Goal: Task Accomplishment & Management: Use online tool/utility

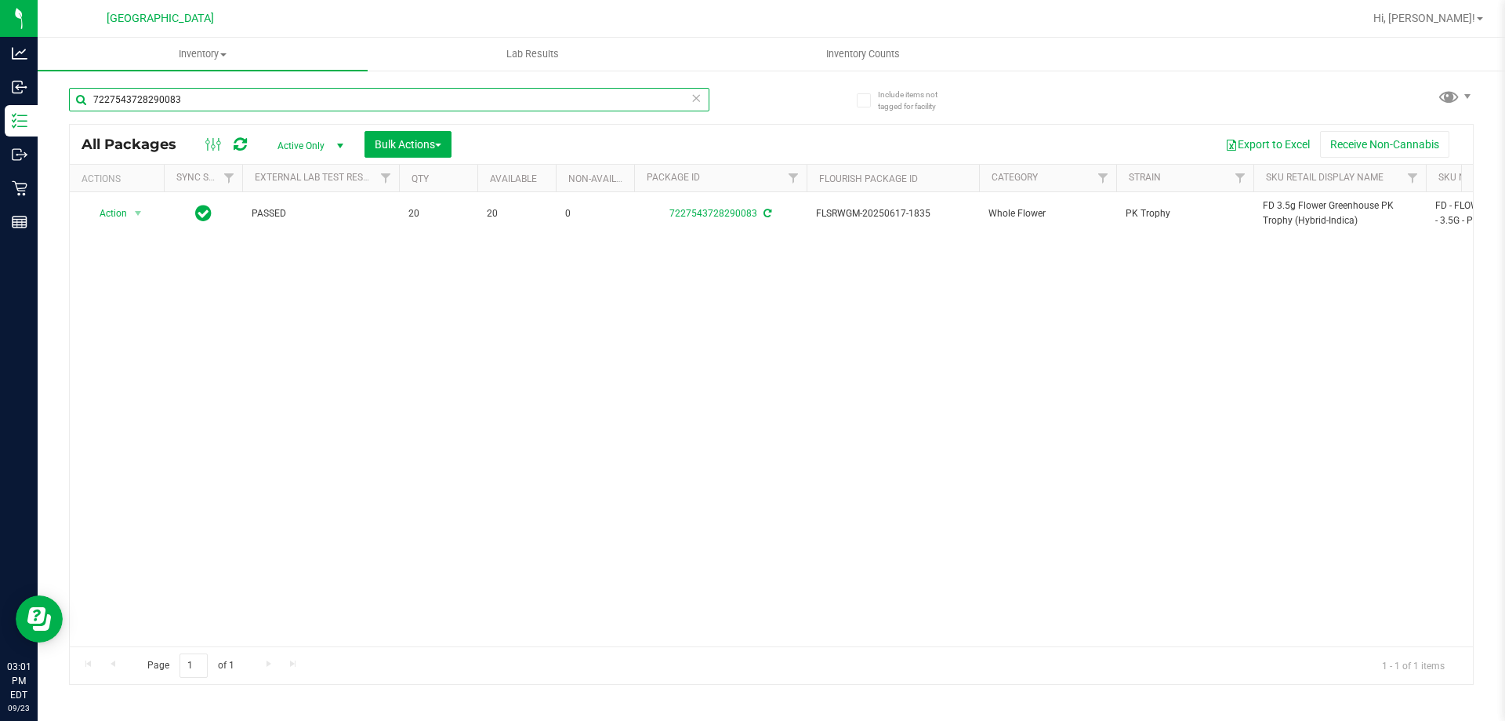
click at [160, 100] on input "7227543728290083" at bounding box center [389, 100] width 641 height 24
type input "5091386400453717"
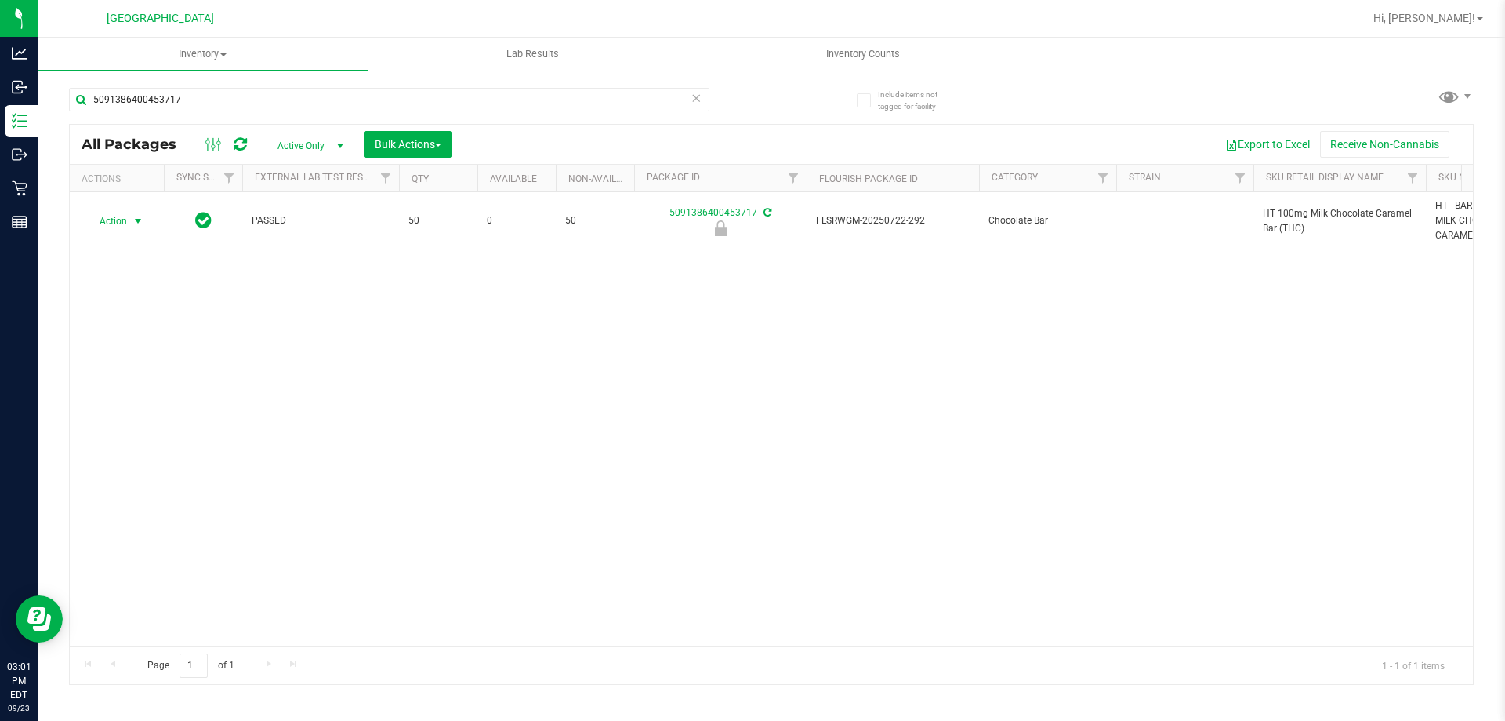
click at [118, 223] on span "Action" at bounding box center [106, 221] width 42 height 22
click at [133, 395] on li "Unlock package" at bounding box center [136, 407] width 100 height 24
click at [147, 114] on div "5091386400453717" at bounding box center [389, 106] width 641 height 36
click at [151, 106] on input "5091386400453717" at bounding box center [389, 100] width 641 height 24
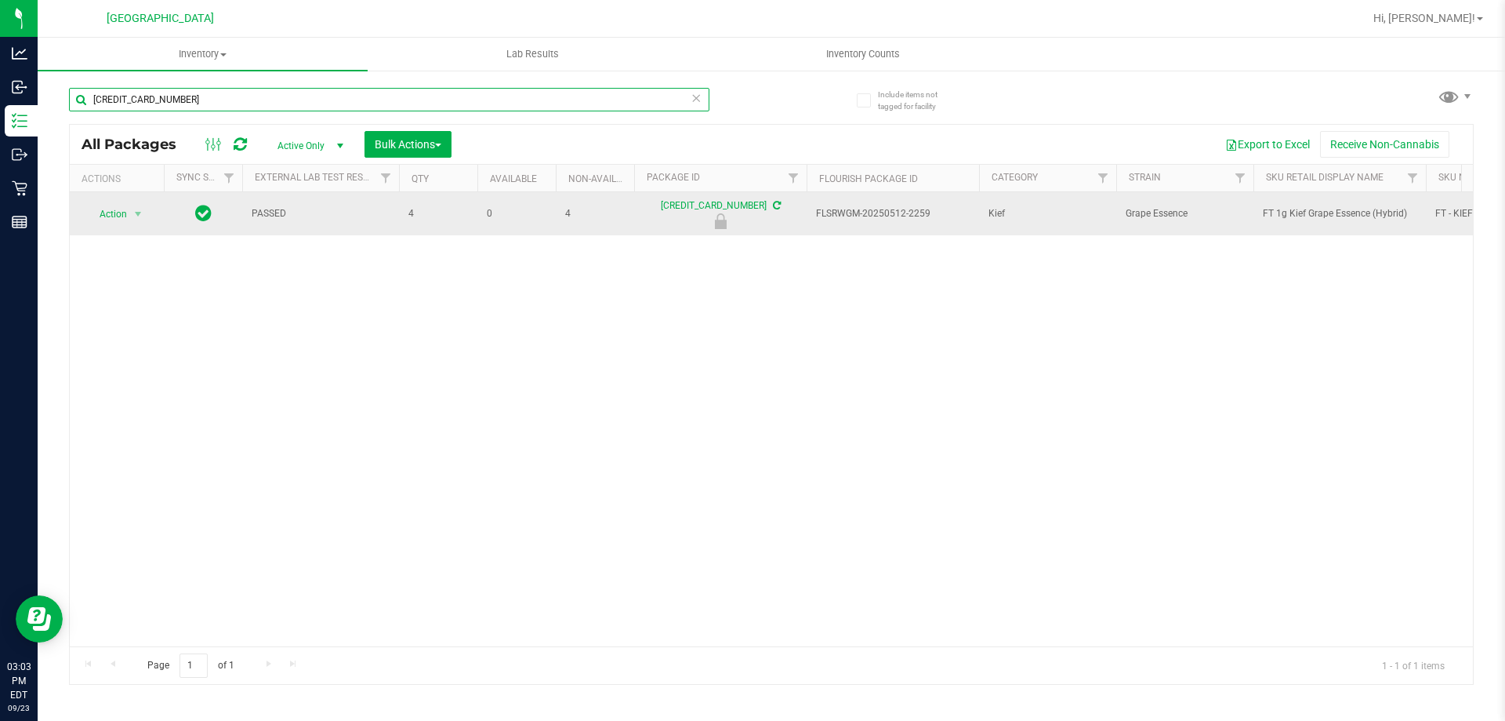
type input "[CREDIT_CARD_NUMBER]"
click at [108, 219] on span "Action" at bounding box center [106, 214] width 42 height 22
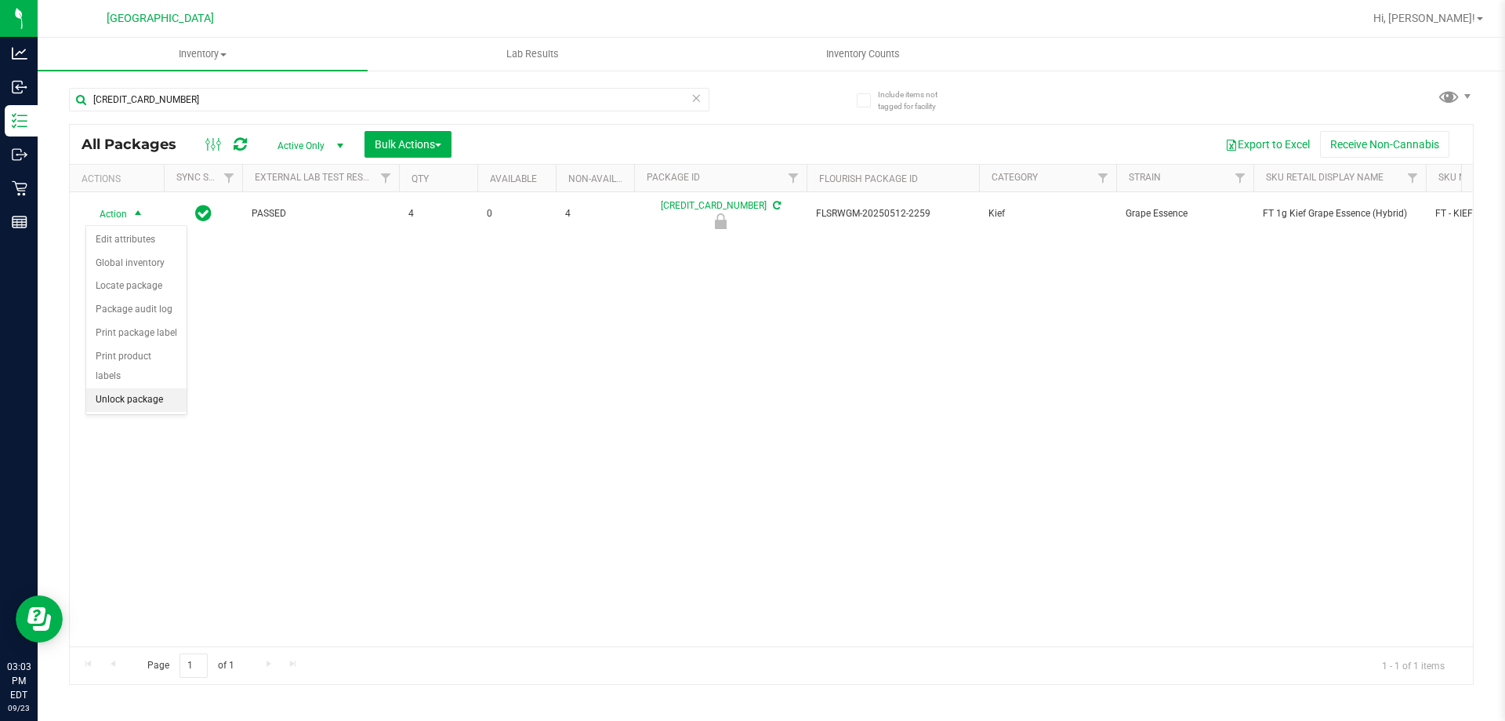
click at [108, 388] on li "Unlock package" at bounding box center [136, 400] width 100 height 24
click at [345, 84] on div "[CREDIT_CARD_NUMBER]" at bounding box center [420, 99] width 702 height 50
click at [321, 143] on span "Active Only" at bounding box center [307, 146] width 86 height 22
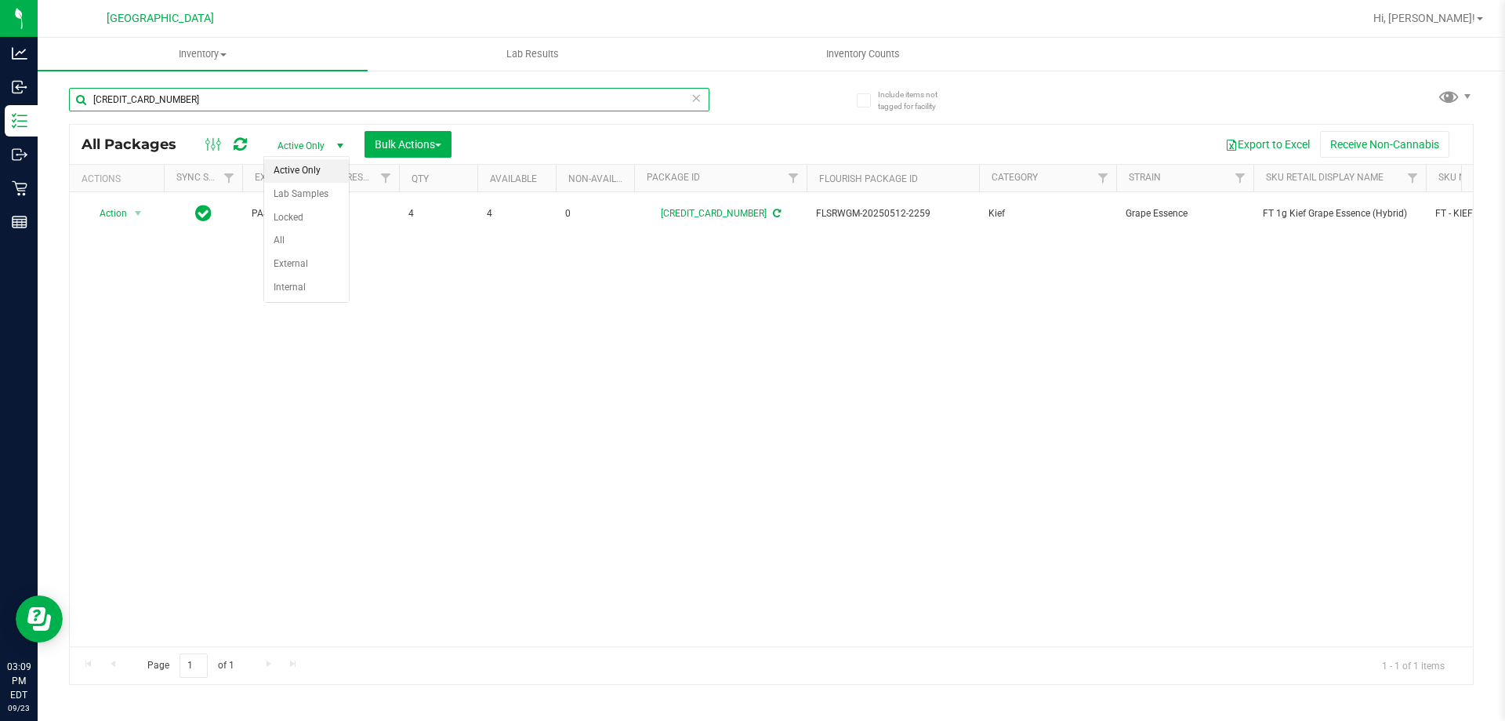
click at [332, 107] on input "[CREDIT_CARD_NUMBER]" at bounding box center [389, 100] width 641 height 24
click at [332, 105] on input "[CREDIT_CARD_NUMBER]" at bounding box center [389, 100] width 641 height 24
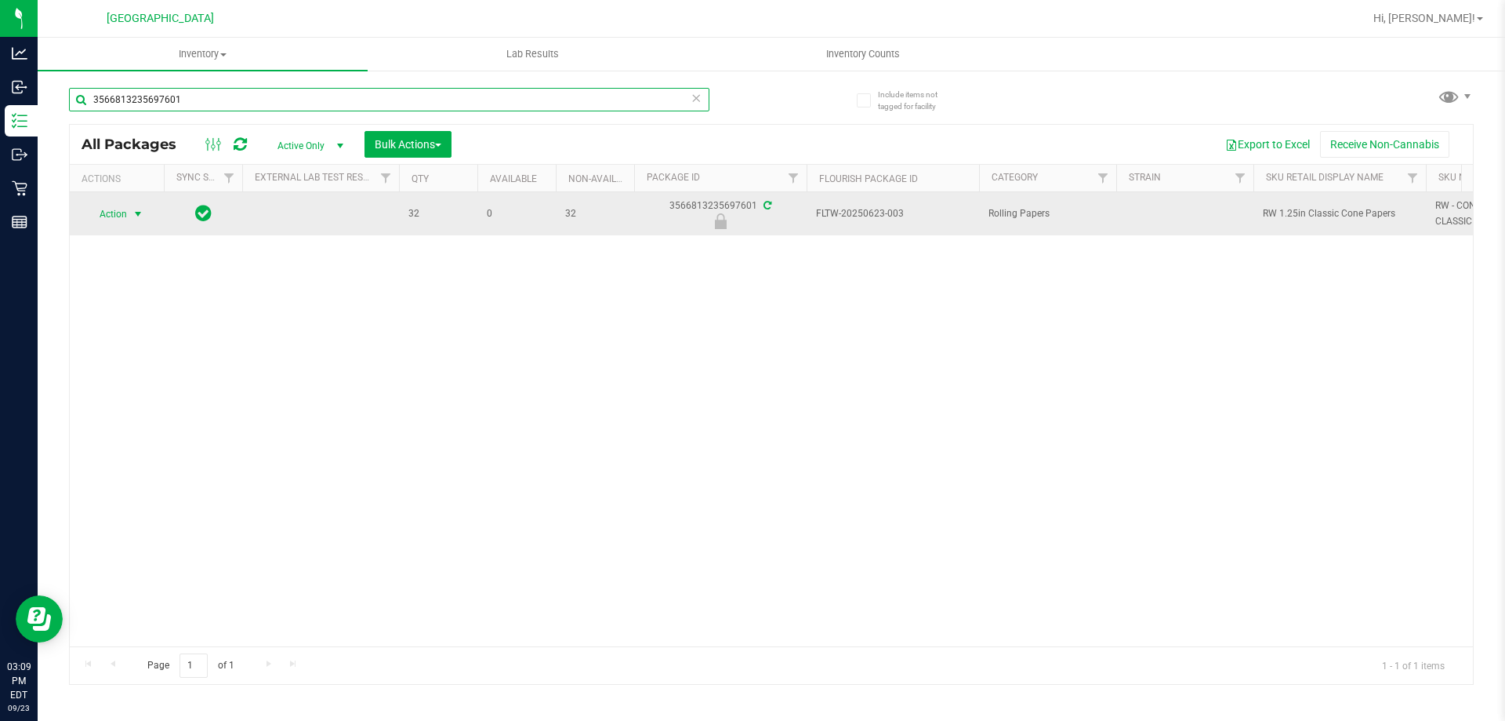
type input "3566813235697601"
click at [119, 219] on span "Action" at bounding box center [106, 214] width 42 height 22
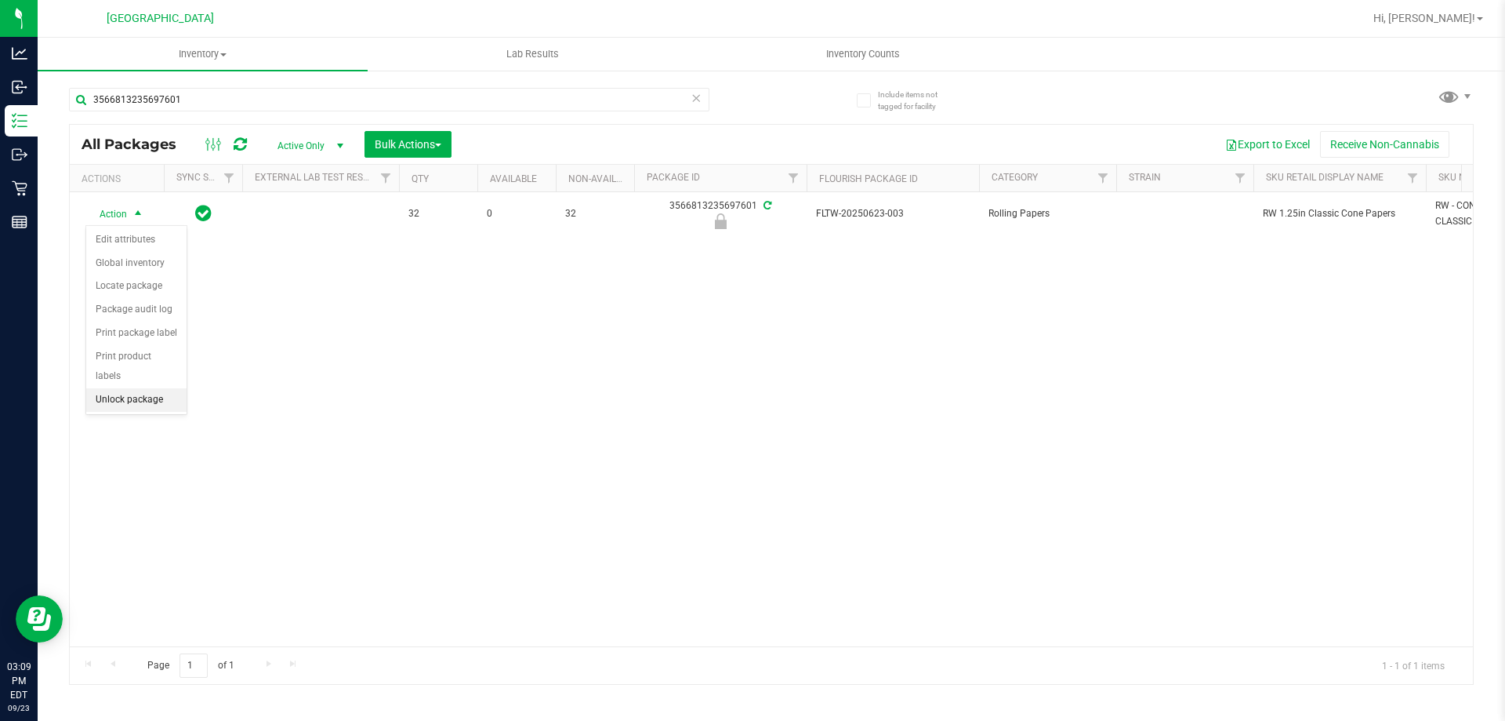
click at [136, 391] on div "Action Edit attributes Global inventory Locate package Package audit log Print …" at bounding box center [136, 320] width 102 height 191
click at [138, 388] on li "Unlock package" at bounding box center [136, 400] width 100 height 24
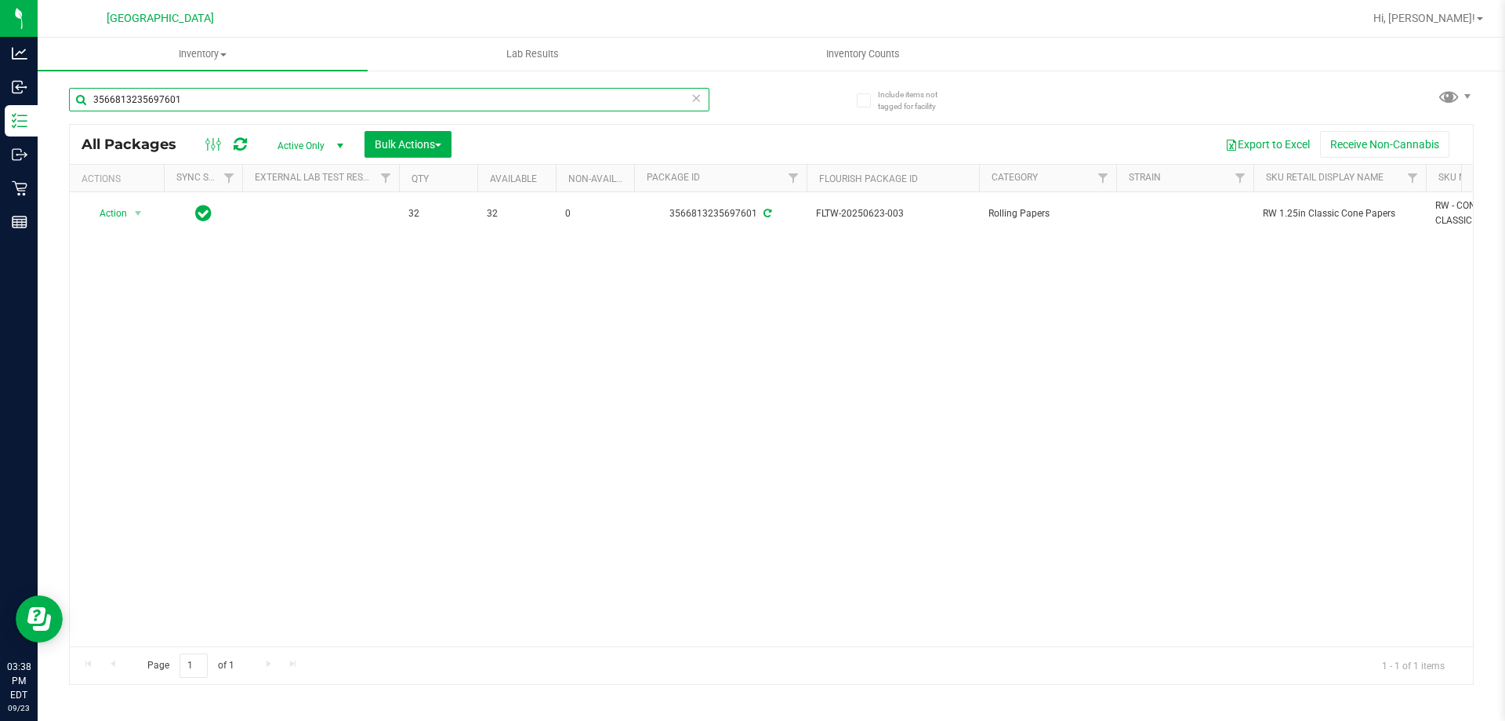
click at [241, 93] on input "3566813235697601" at bounding box center [389, 100] width 641 height 24
click at [243, 93] on input "3566813235697601" at bounding box center [389, 100] width 641 height 24
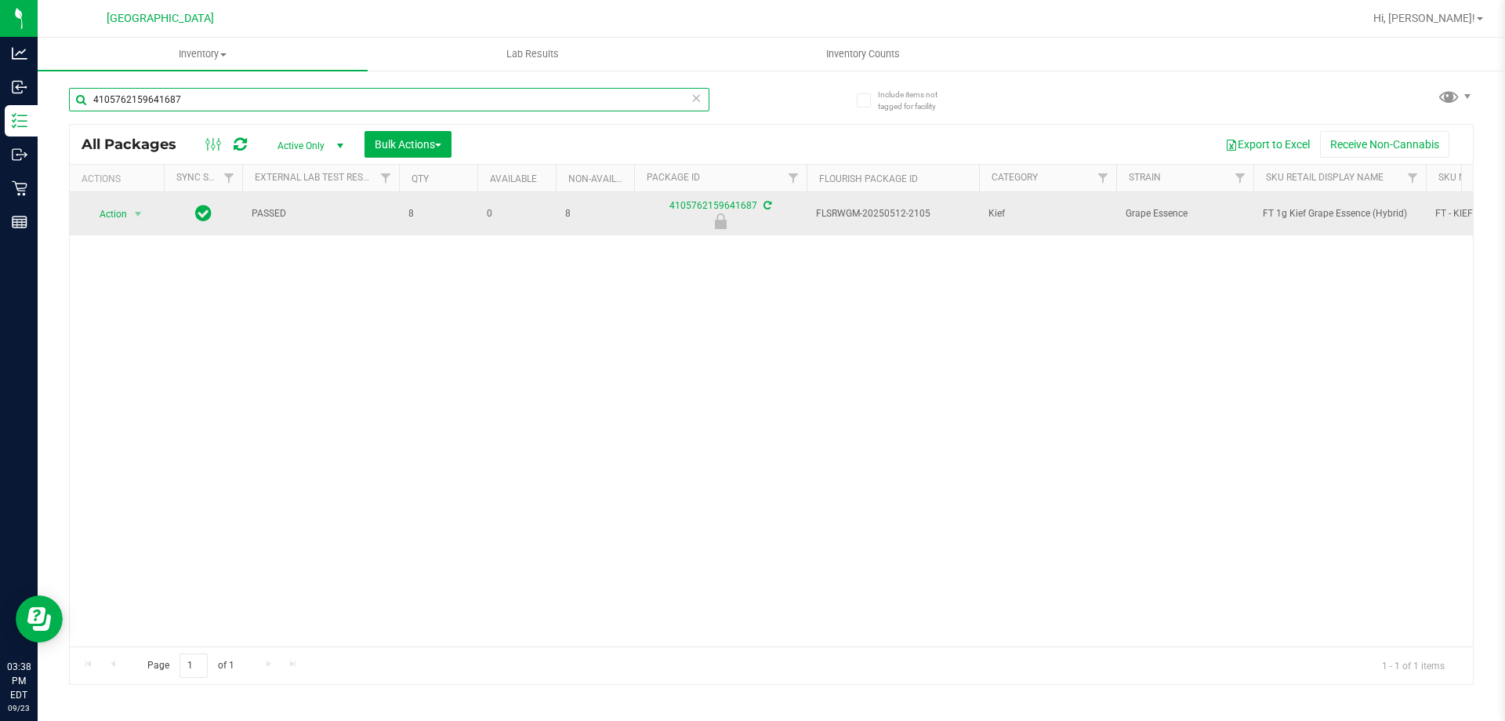
type input "4105762159641687"
click at [114, 216] on span "Action" at bounding box center [106, 214] width 42 height 22
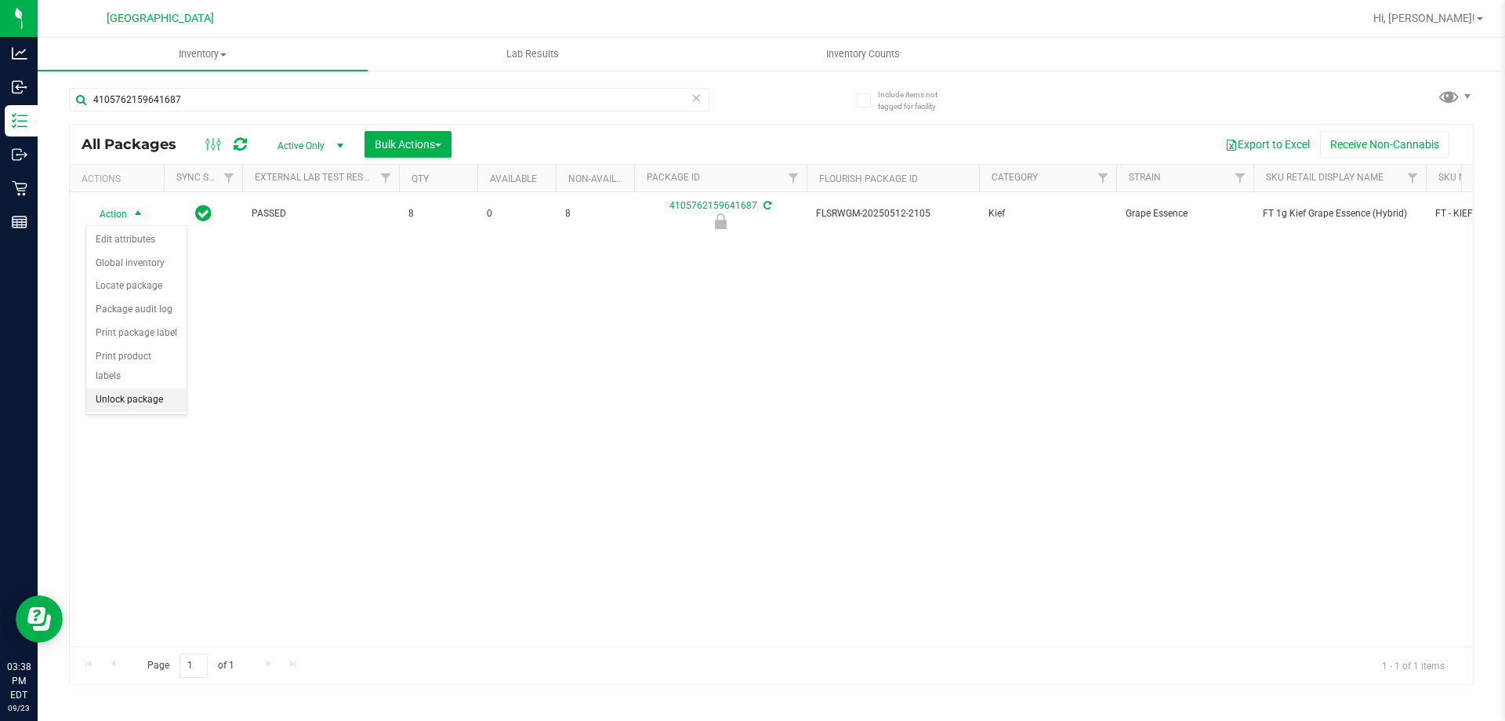
click at [130, 388] on li "Unlock package" at bounding box center [136, 400] width 100 height 24
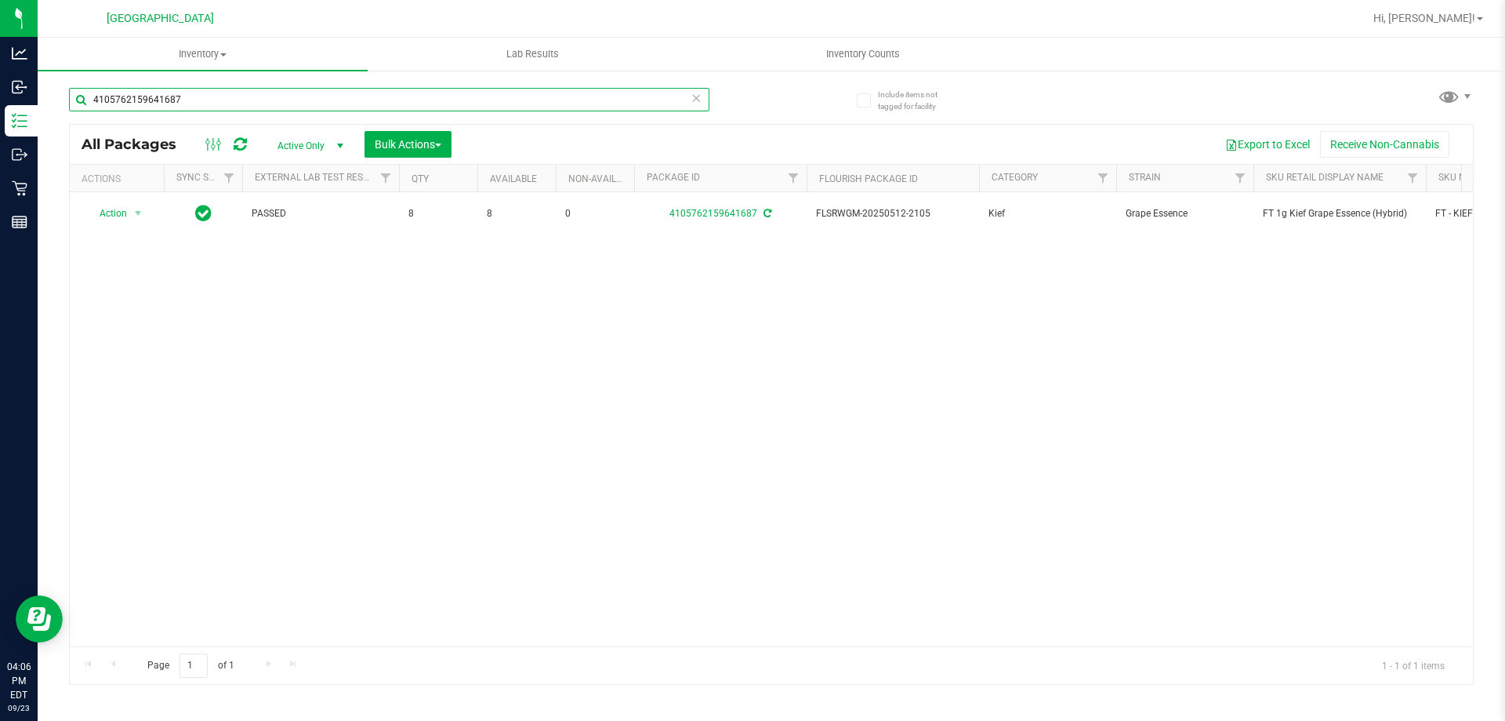
click at [205, 97] on input "4105762159641687" at bounding box center [389, 100] width 641 height 24
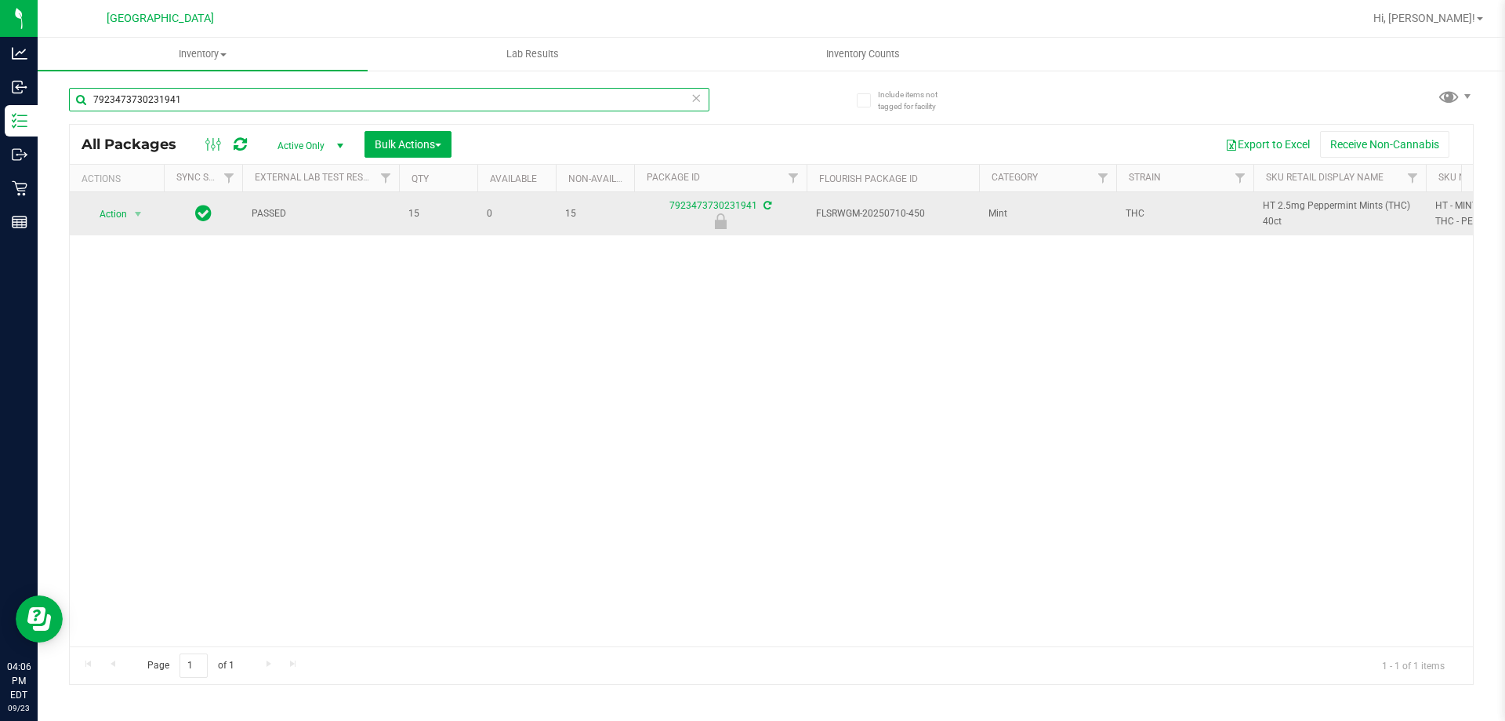
type input "7923473730231941"
click at [121, 226] on td "Action Action Edit attributes Global inventory Locate package Package audit log…" at bounding box center [117, 213] width 94 height 43
click at [125, 220] on span "Action" at bounding box center [106, 214] width 42 height 22
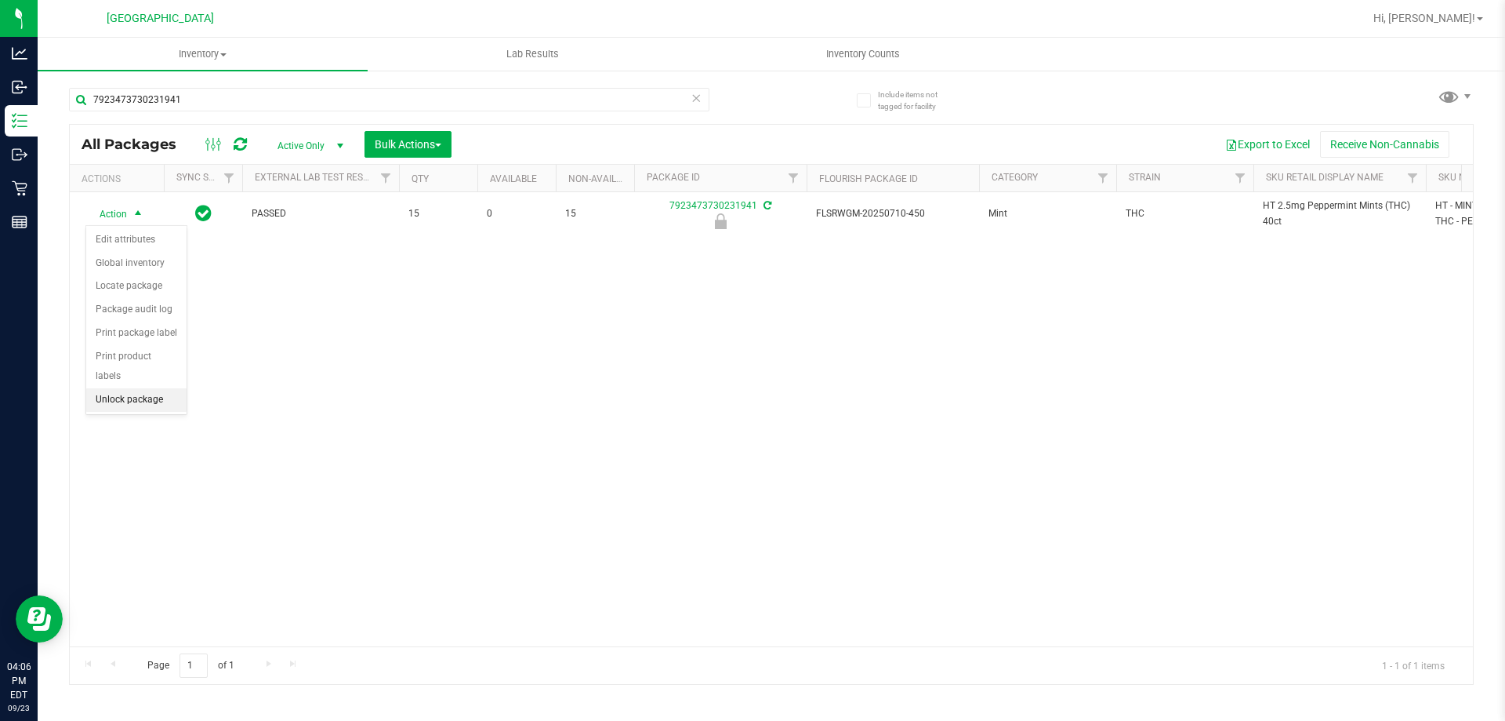
click at [162, 388] on li "Unlock package" at bounding box center [136, 400] width 100 height 24
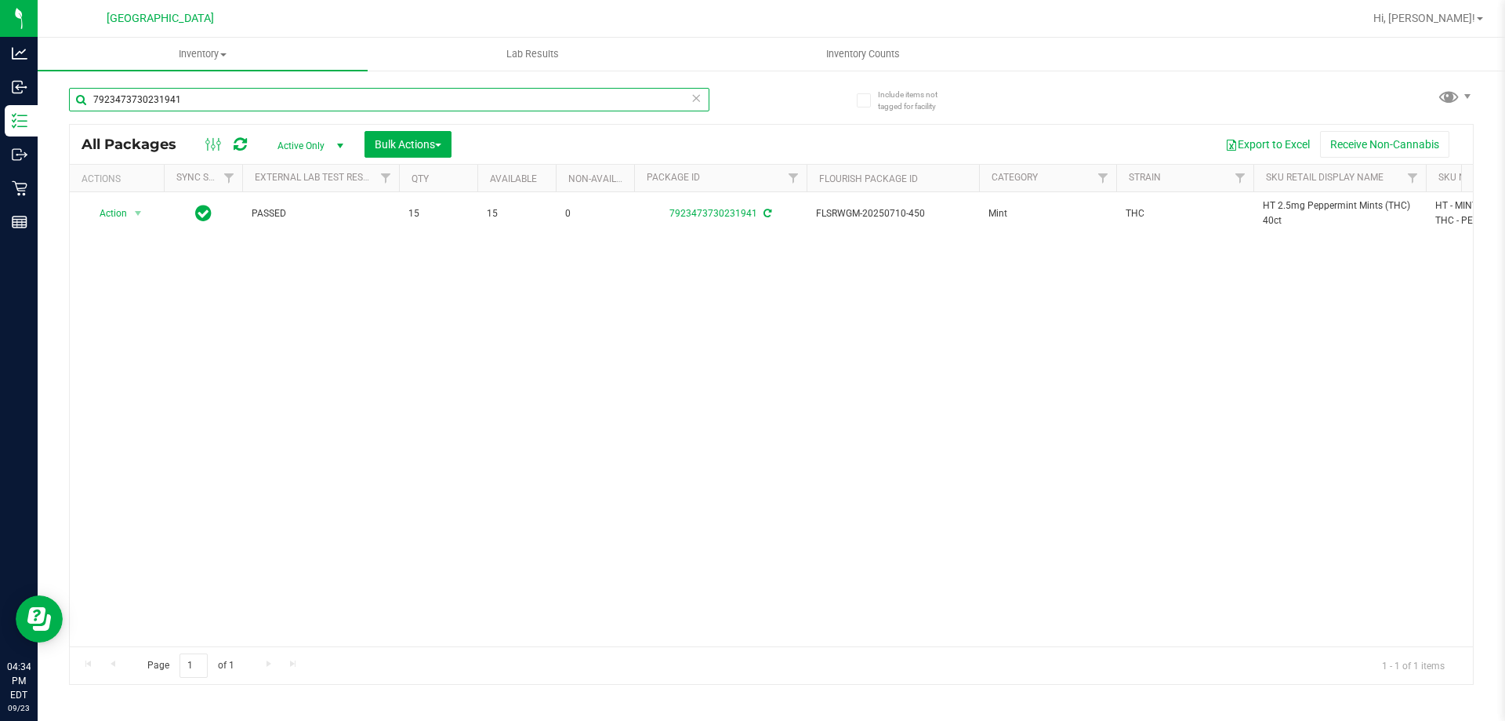
click at [289, 108] on input "7923473730231941" at bounding box center [389, 100] width 641 height 24
type input "2827942554819991"
click at [134, 224] on span "select" at bounding box center [139, 214] width 20 height 22
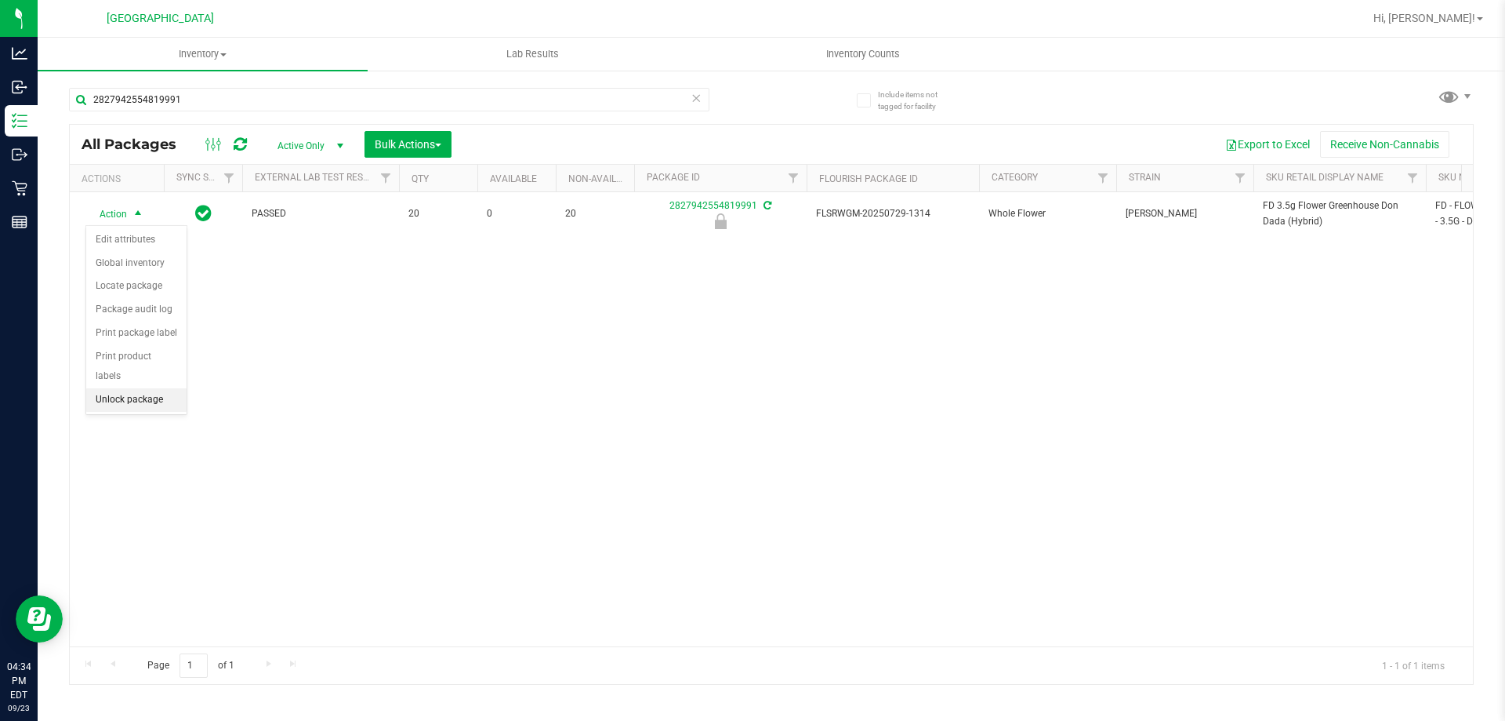
click at [143, 388] on li "Unlock package" at bounding box center [136, 400] width 100 height 24
